Goal: Obtain resource: Download file/media

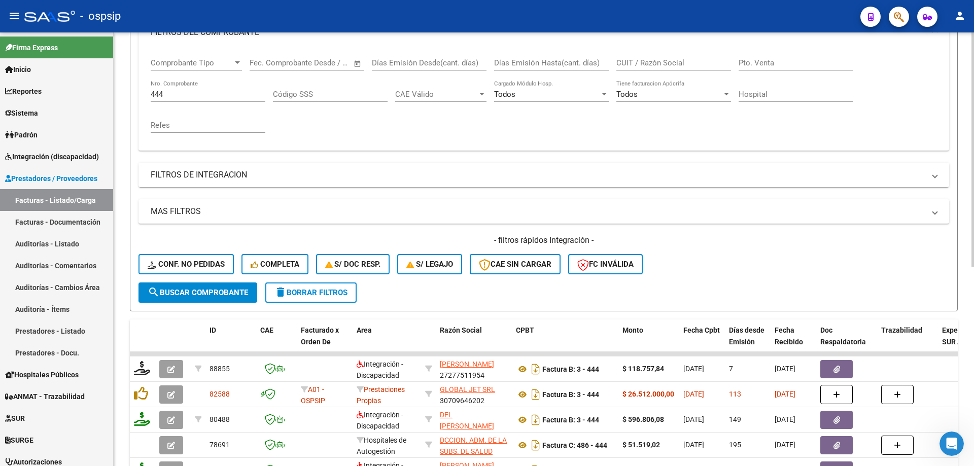
scroll to position [51, 0]
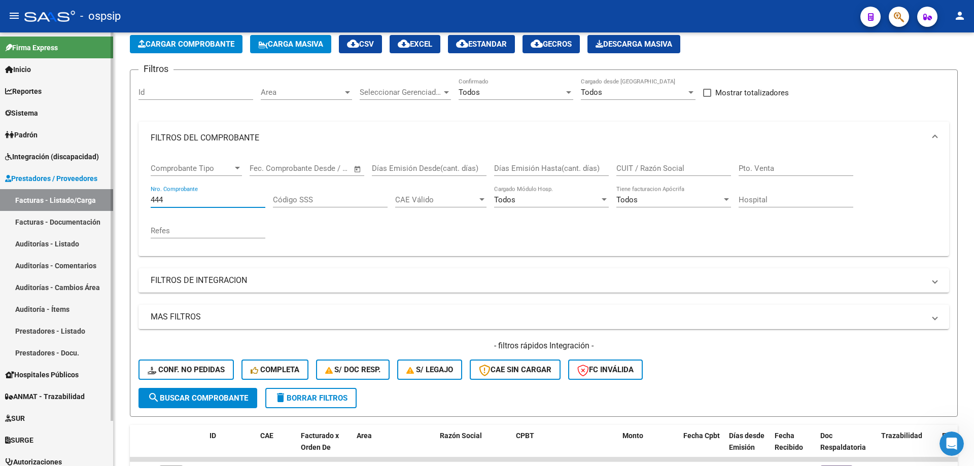
drag, startPoint x: 184, startPoint y: 202, endPoint x: 55, endPoint y: 192, distance: 128.7
click at [55, 192] on mat-sidenav-container "Firma Express Inicio Instructivos Contacto OS Reportes SUR Expedientes Internos…" at bounding box center [487, 249] width 974 height 434
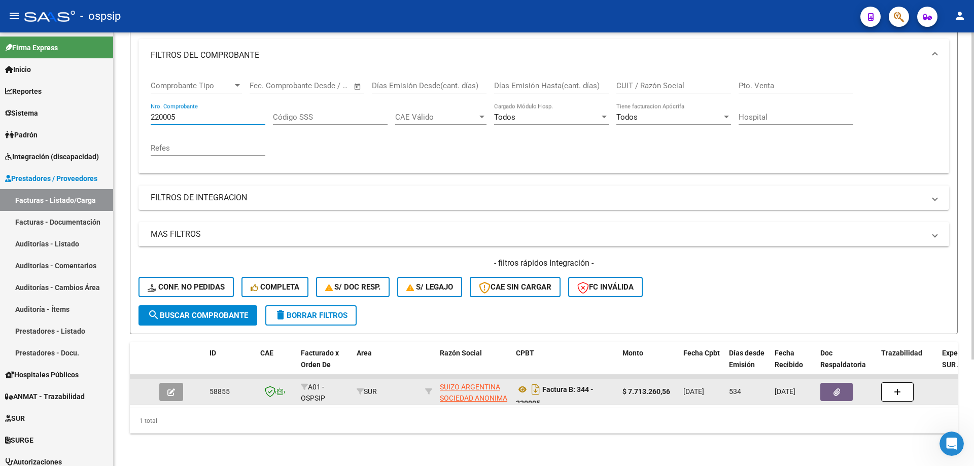
click at [844, 390] on button "button" at bounding box center [837, 392] width 32 height 18
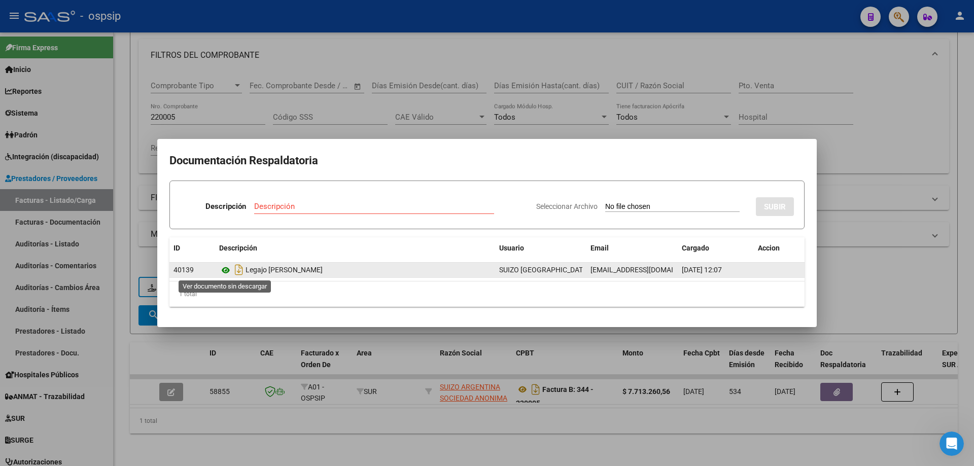
click at [227, 269] on icon at bounding box center [225, 270] width 13 height 12
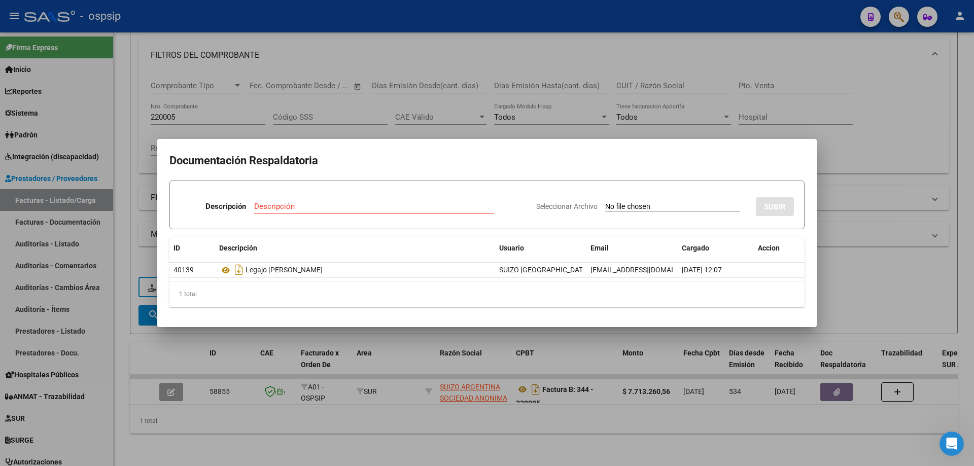
click at [229, 110] on div at bounding box center [487, 233] width 974 height 466
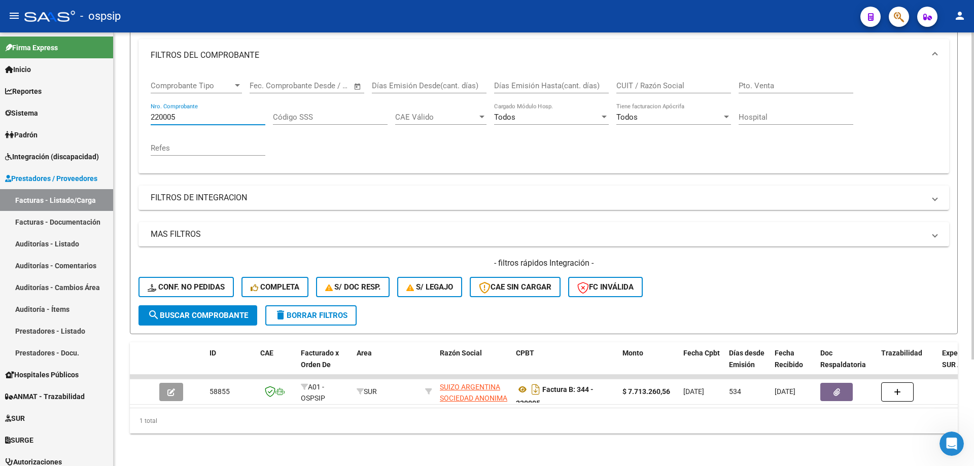
drag, startPoint x: 201, startPoint y: 110, endPoint x: 139, endPoint y: 120, distance: 63.2
click at [139, 120] on div "Comprobante Tipo Comprobante Tipo Fecha inicio – Fecha fin Fec. Comprobante Des…" at bounding box center [544, 123] width 811 height 102
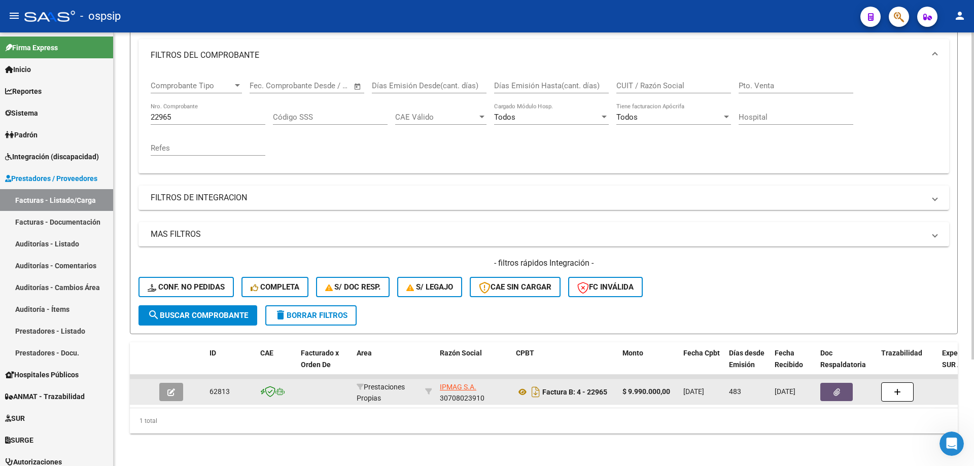
click at [841, 386] on button "button" at bounding box center [837, 392] width 32 height 18
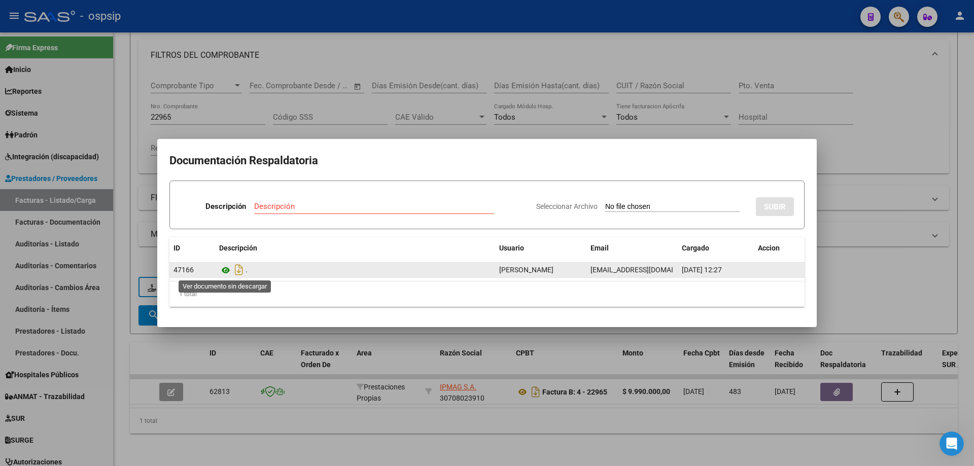
click at [226, 272] on icon at bounding box center [225, 270] width 13 height 12
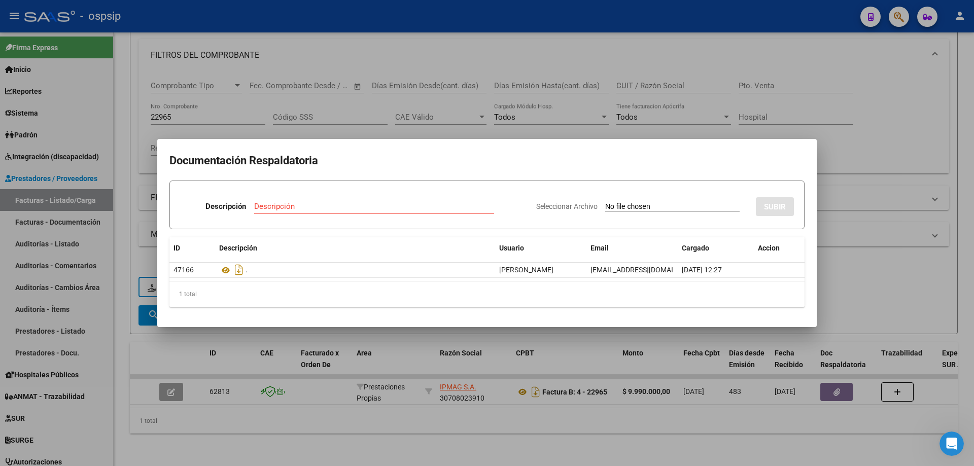
click at [903, 147] on div at bounding box center [487, 233] width 974 height 466
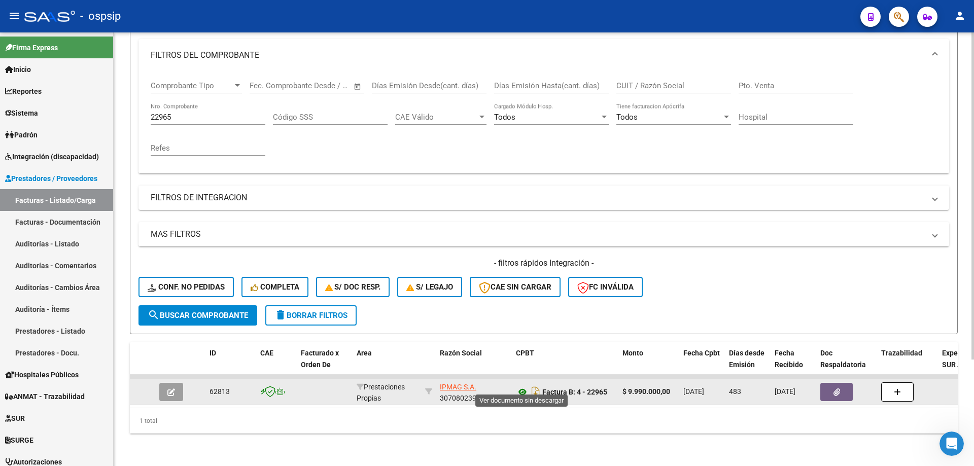
click at [521, 386] on icon at bounding box center [522, 392] width 13 height 12
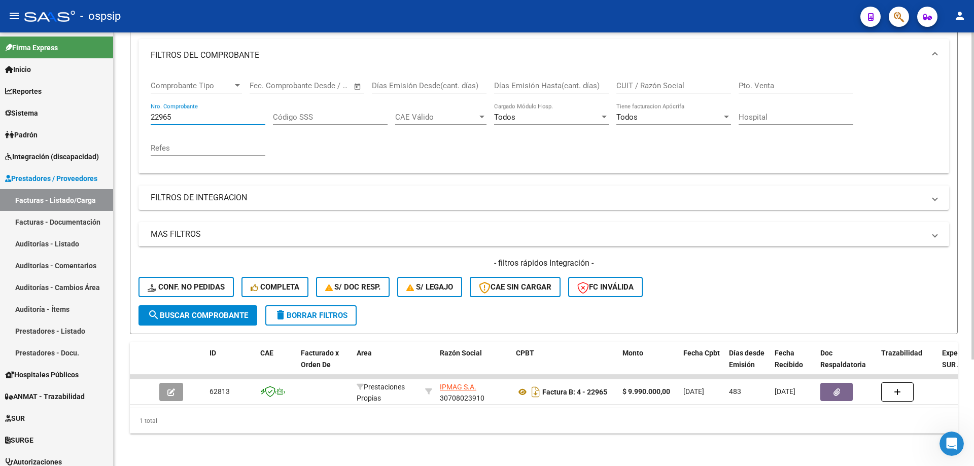
drag, startPoint x: 186, startPoint y: 112, endPoint x: 141, endPoint y: 111, distance: 45.2
click at [141, 111] on div "Comprobante Tipo Comprobante Tipo Fecha inicio – Fecha fin Fec. Comprobante Des…" at bounding box center [544, 123] width 811 height 102
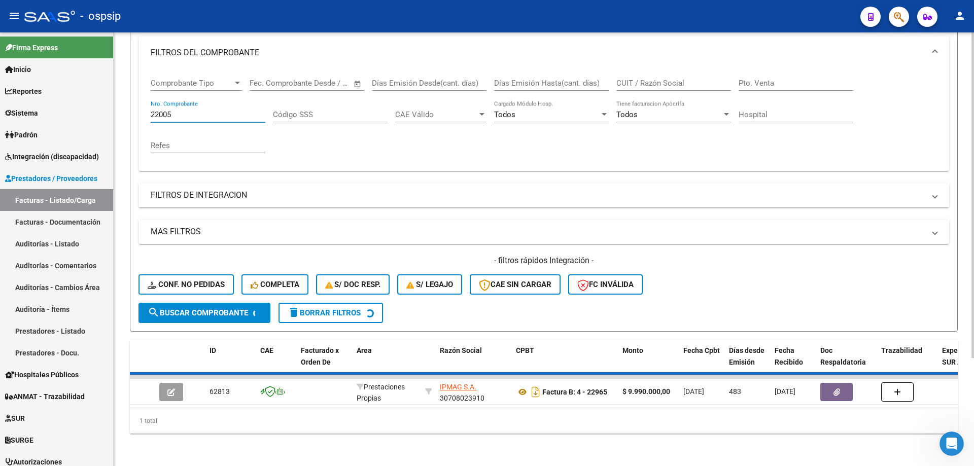
scroll to position [126, 0]
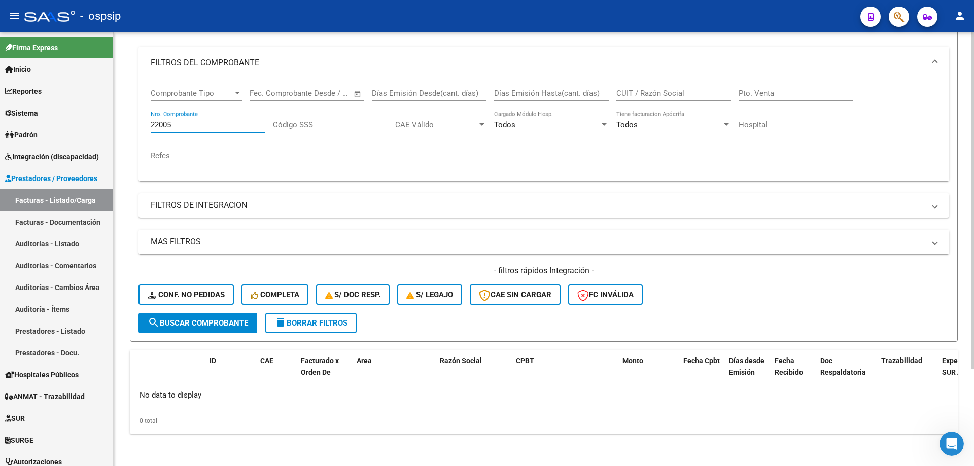
click at [181, 127] on input "22005" at bounding box center [208, 124] width 115 height 9
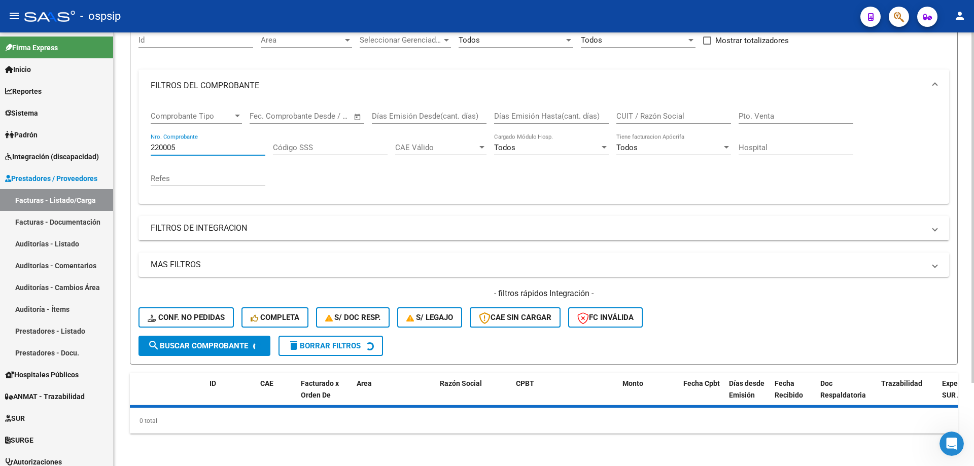
scroll to position [141, 0]
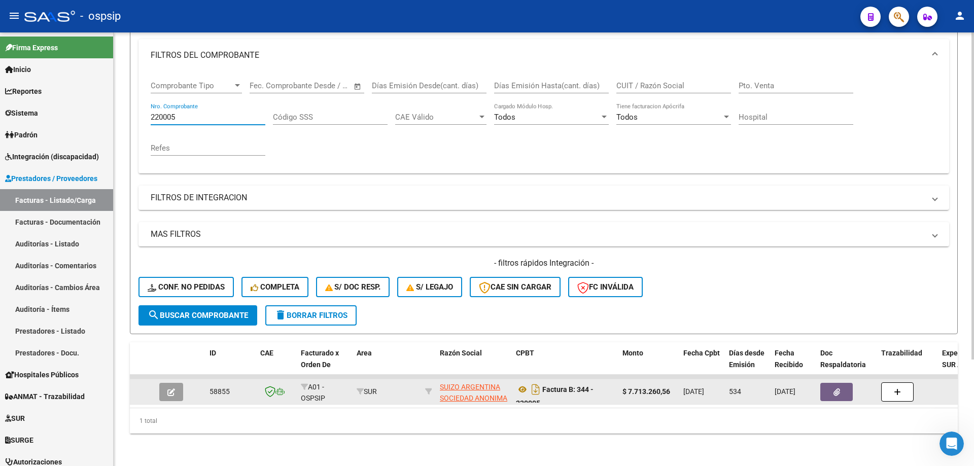
click at [836, 389] on icon "button" at bounding box center [837, 393] width 7 height 8
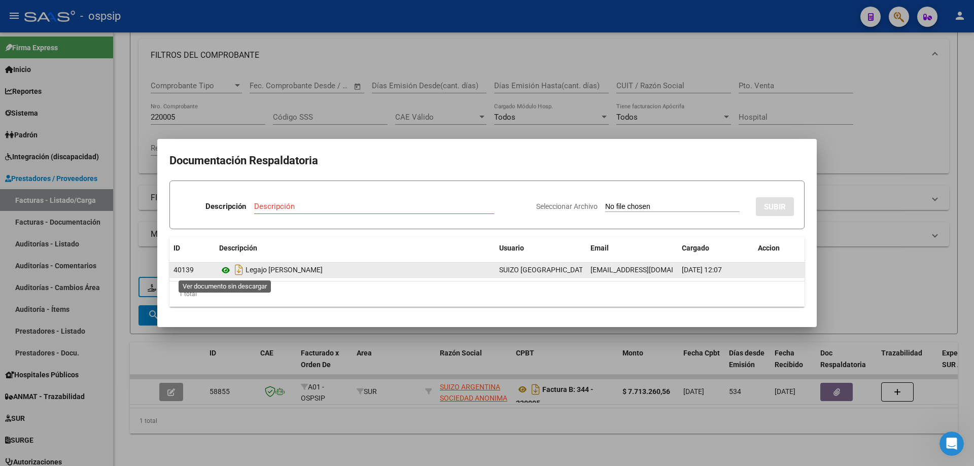
click at [227, 272] on icon at bounding box center [225, 270] width 13 height 12
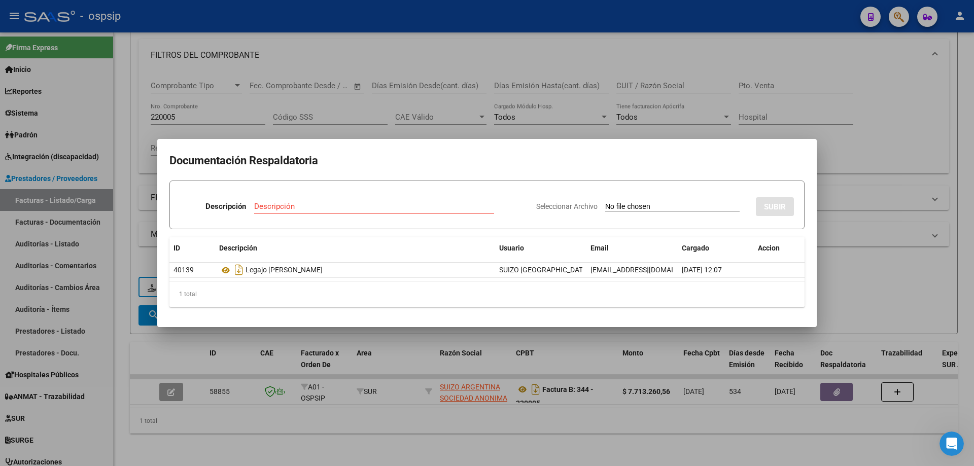
click at [363, 129] on div at bounding box center [487, 233] width 974 height 466
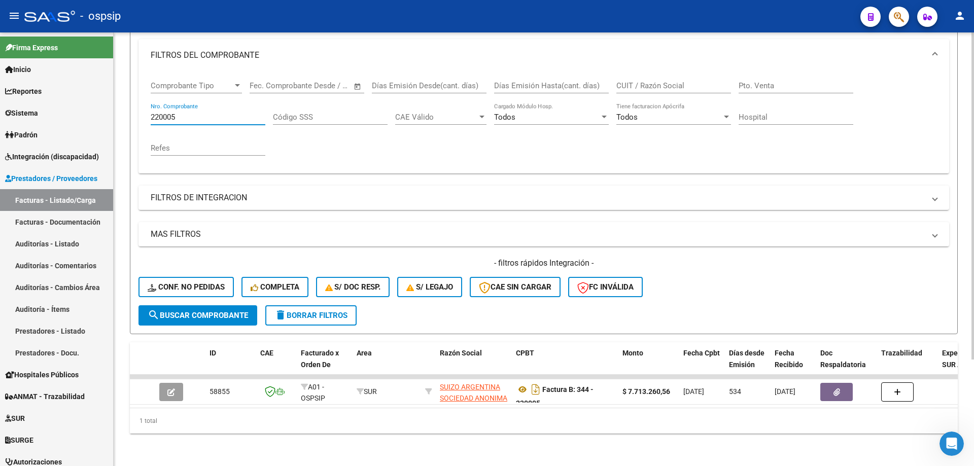
drag, startPoint x: 206, startPoint y: 112, endPoint x: 128, endPoint y: 119, distance: 78.0
click at [129, 119] on div "Video tutorial PRESTADORES -> Listado de CPBTs Emitidos por Prestadores / Prove…" at bounding box center [544, 182] width 861 height 567
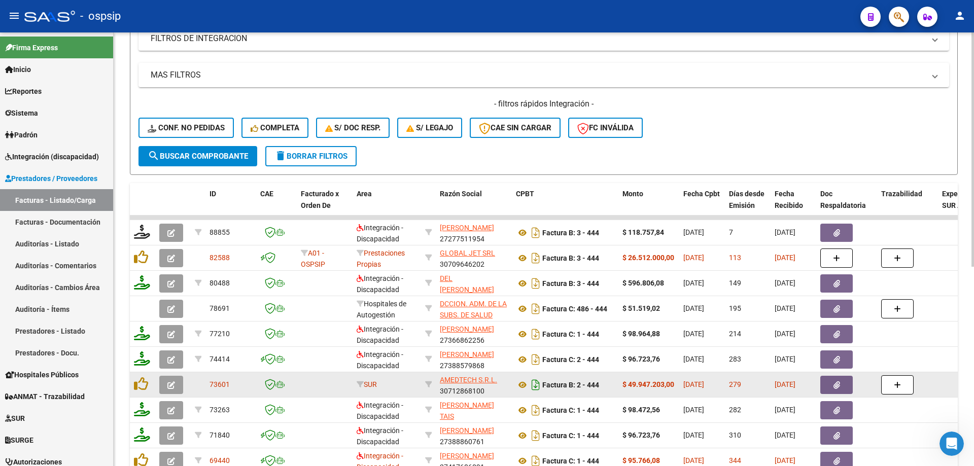
scroll to position [293, 0]
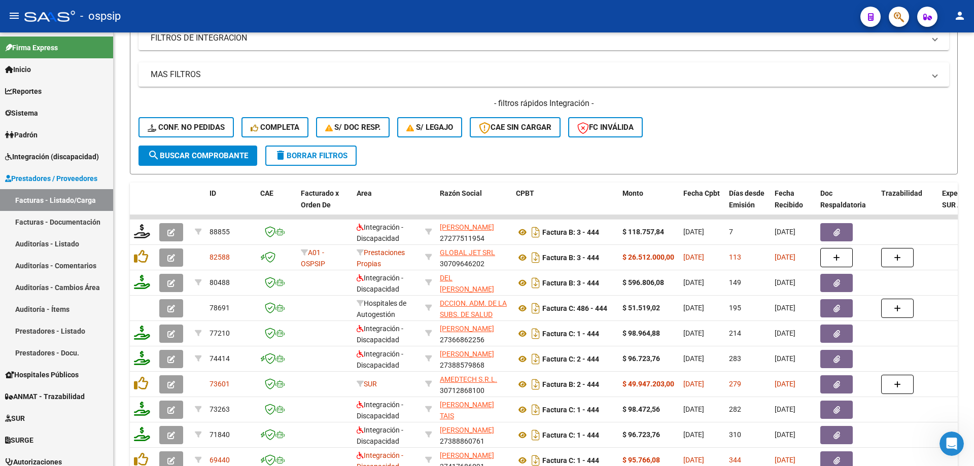
type input "444"
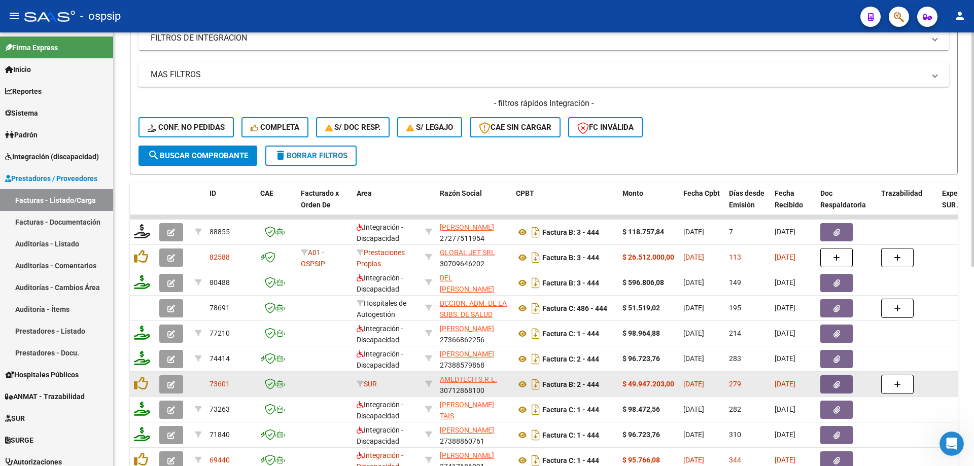
click at [823, 382] on button "button" at bounding box center [837, 385] width 32 height 18
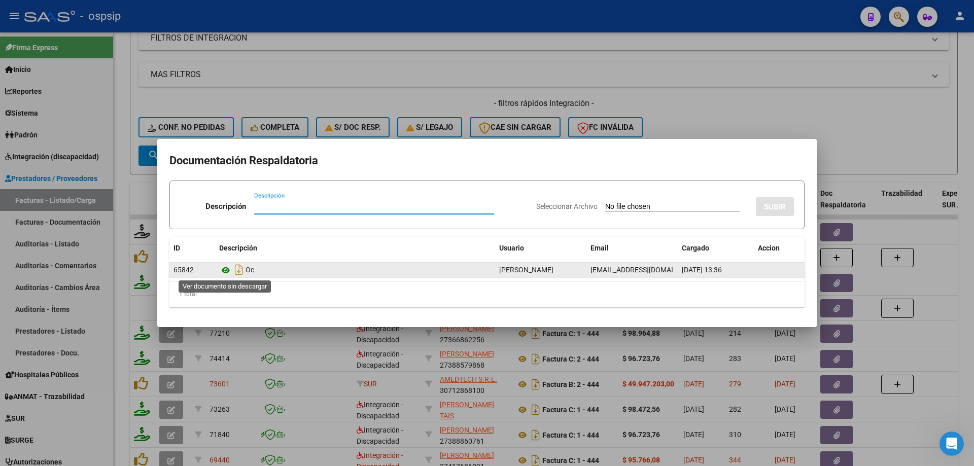
click at [224, 267] on icon at bounding box center [225, 270] width 13 height 12
click at [225, 272] on icon at bounding box center [225, 270] width 13 height 12
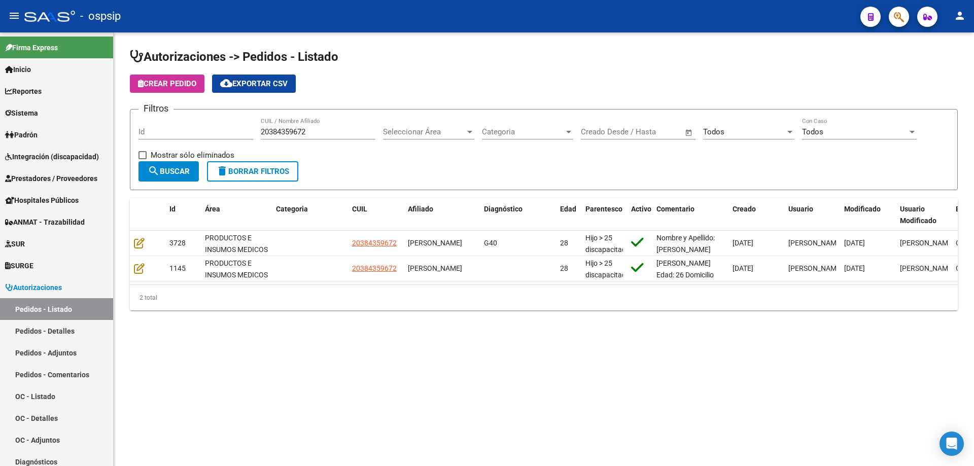
drag, startPoint x: 329, startPoint y: 130, endPoint x: 165, endPoint y: 138, distance: 163.6
click at [165, 138] on div "Filtros Id 20384359672 CUIL / Nombre Afiliado Seleccionar Área Seleccionar Área…" at bounding box center [544, 140] width 811 height 44
paste input "57054339"
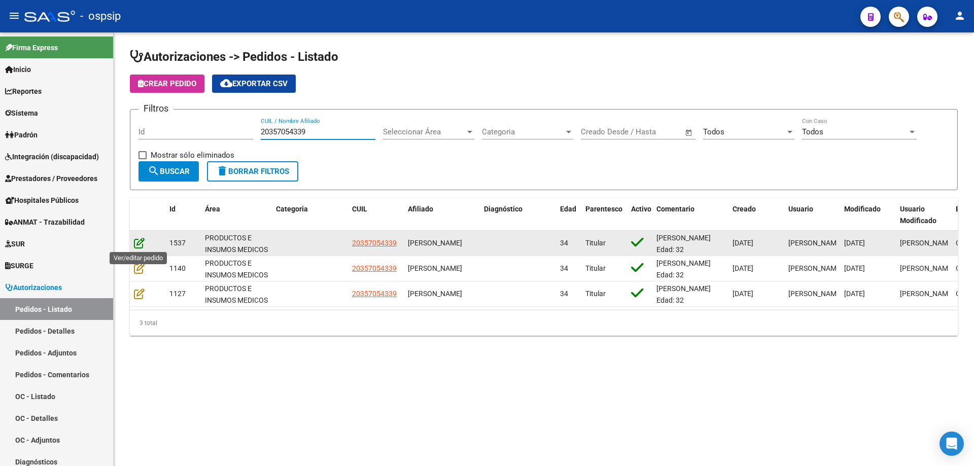
type input "20357054339"
click at [139, 242] on icon at bounding box center [139, 242] width 11 height 11
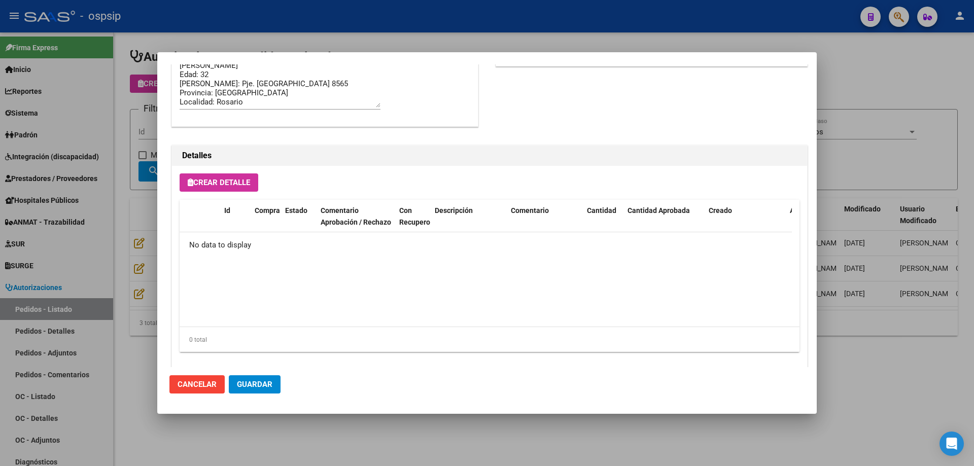
scroll to position [538, 0]
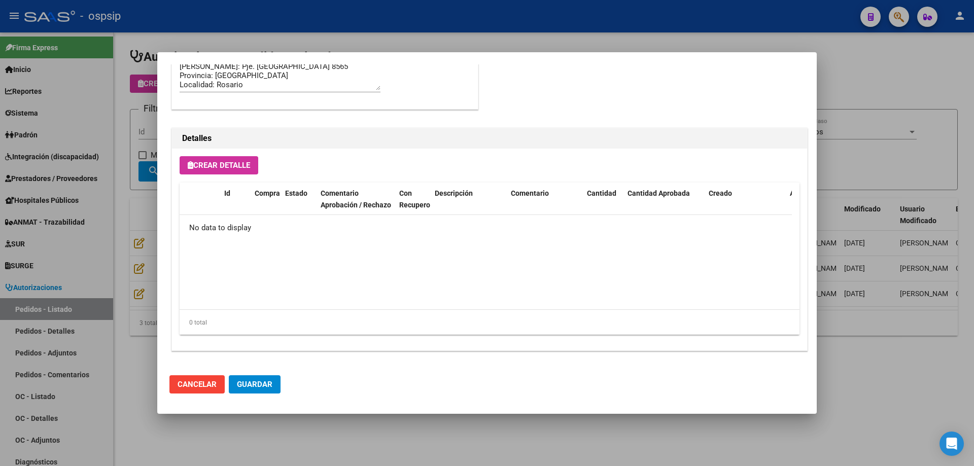
click at [940, 386] on div at bounding box center [487, 233] width 974 height 466
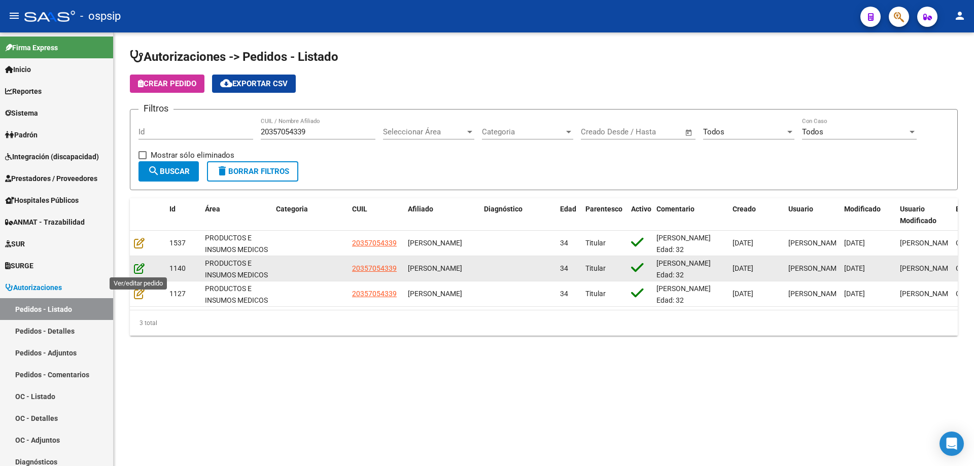
click at [135, 266] on icon at bounding box center [139, 268] width 11 height 11
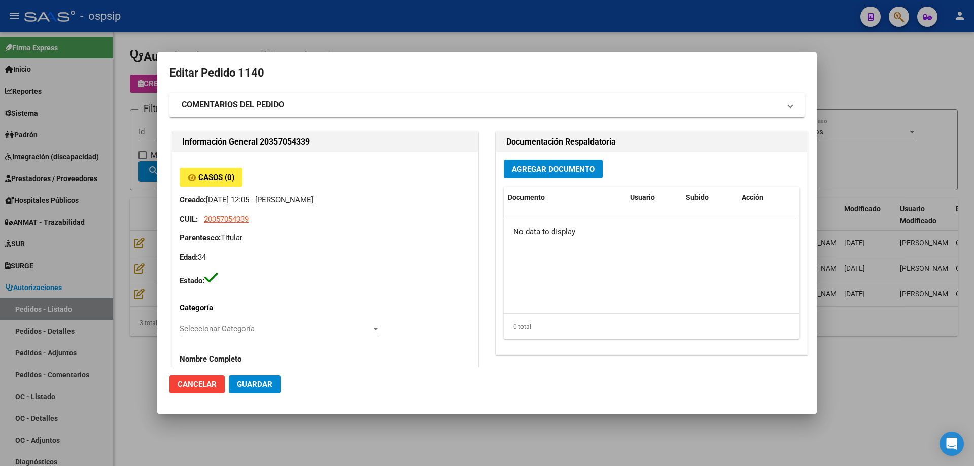
click at [883, 370] on div at bounding box center [487, 233] width 974 height 466
